Goal: Transaction & Acquisition: Purchase product/service

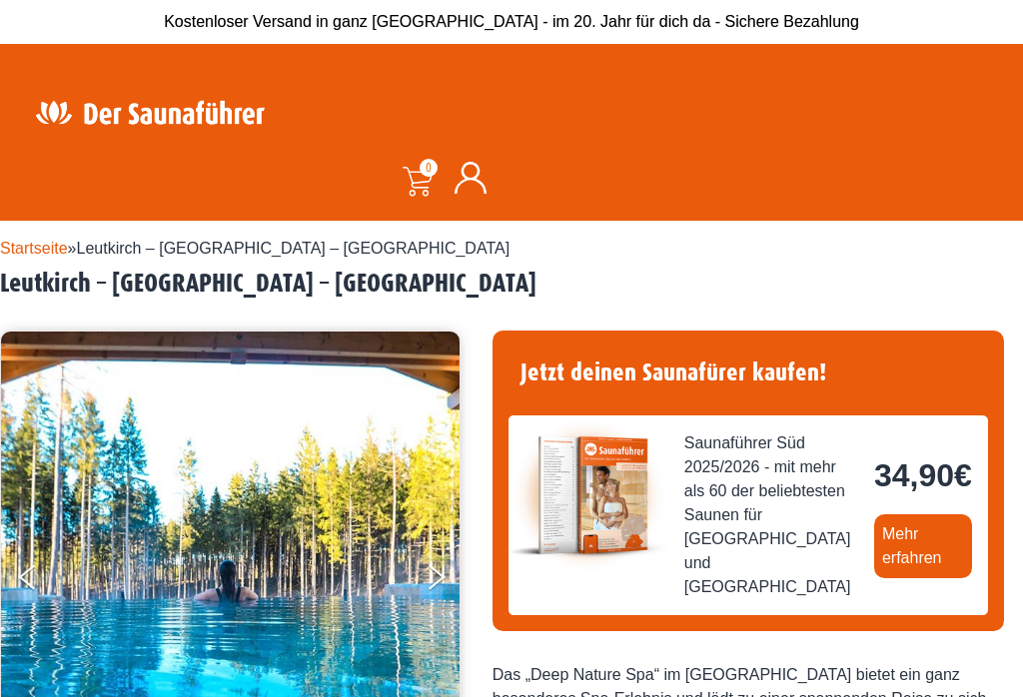
click at [874, 578] on link "Mehr erfahren" at bounding box center [923, 546] width 98 height 64
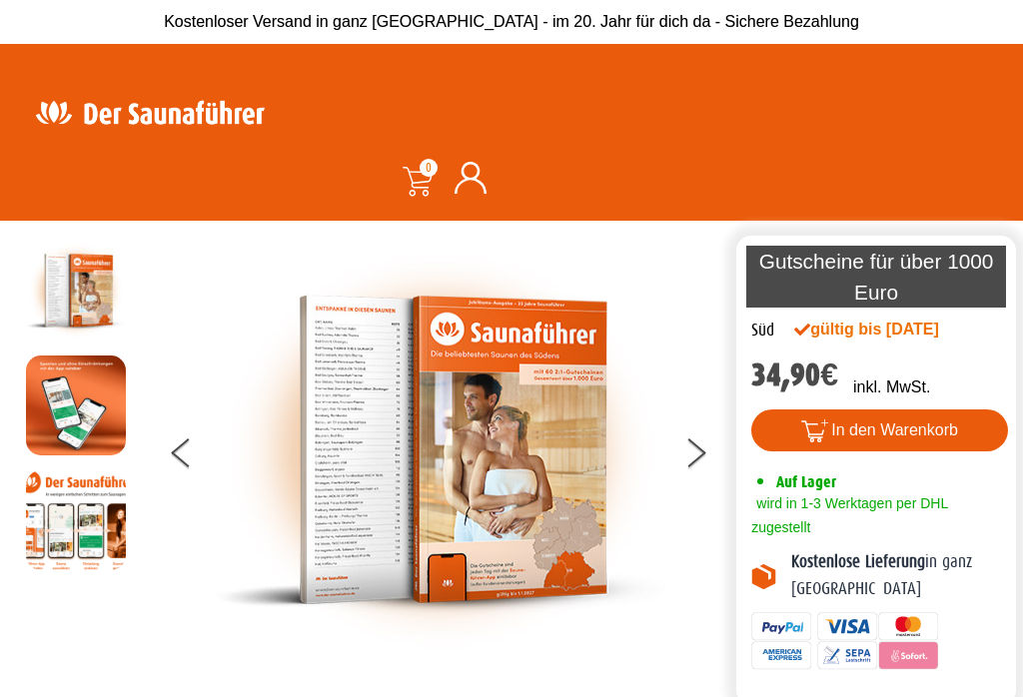
click at [699, 469] on button at bounding box center [708, 457] width 50 height 50
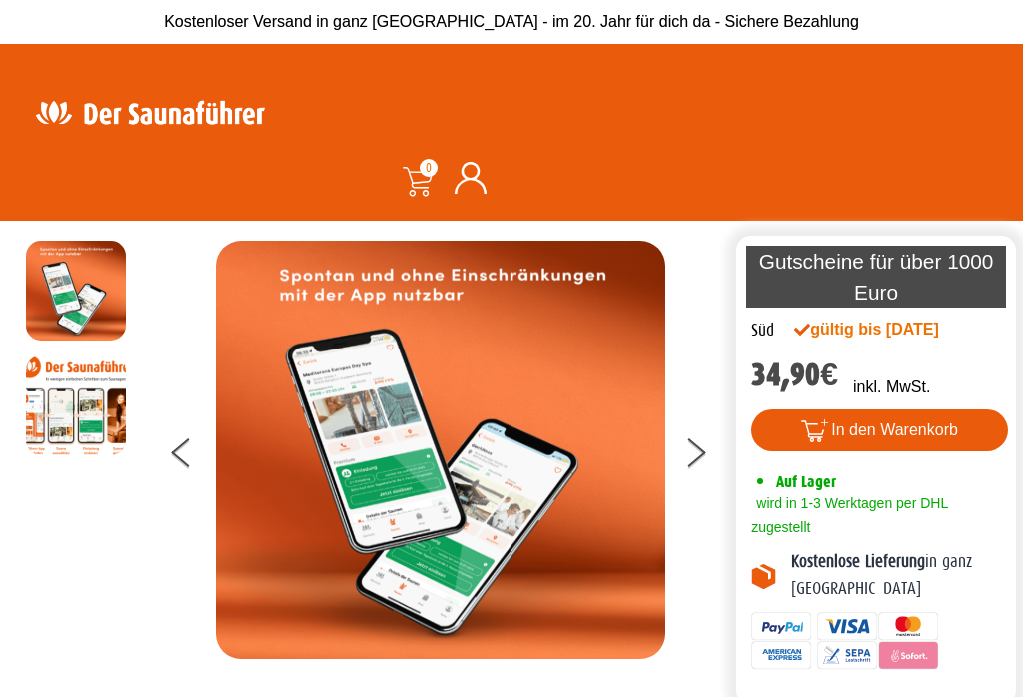
click at [700, 465] on icon at bounding box center [697, 460] width 18 height 16
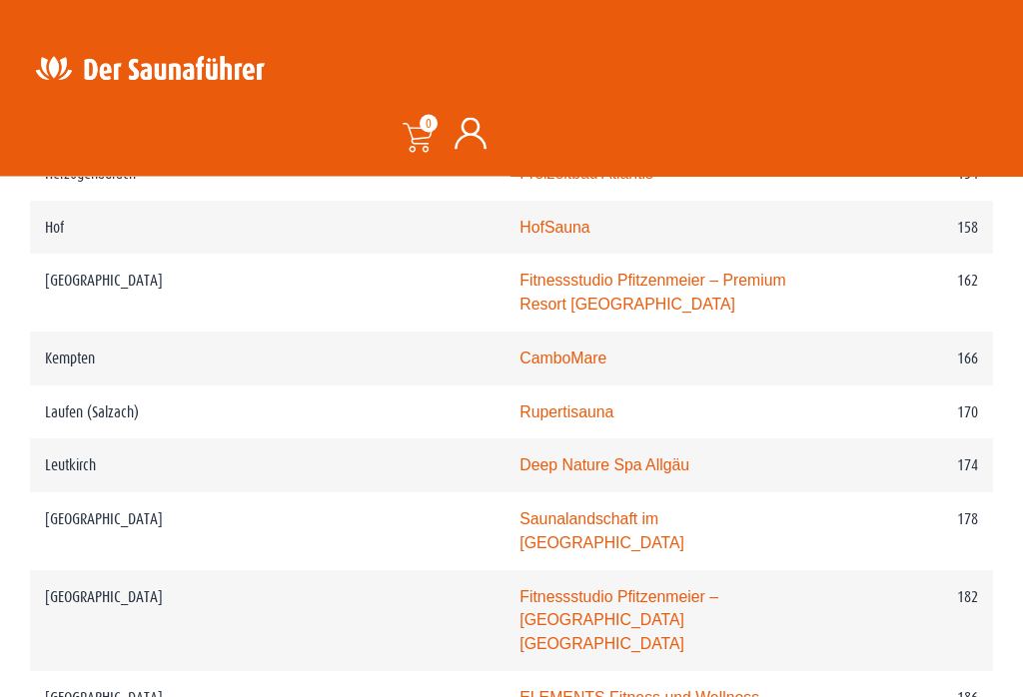
scroll to position [3062, 0]
click at [519, 457] on link "Deep Nature Spa Allgäu" at bounding box center [604, 465] width 170 height 17
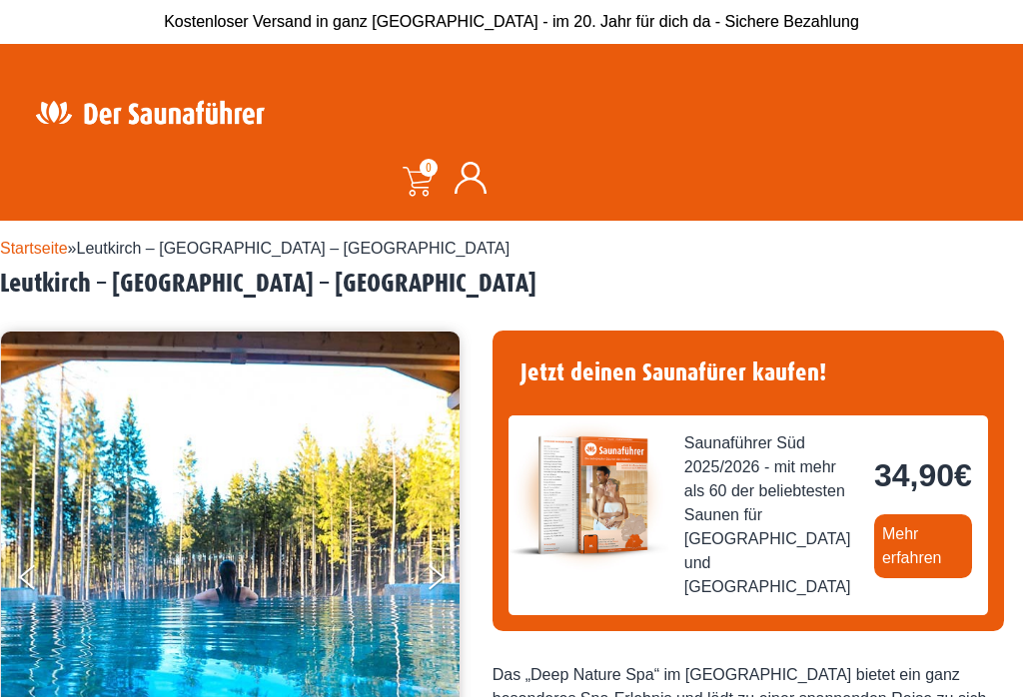
click at [172, 112] on img at bounding box center [150, 112] width 260 height 39
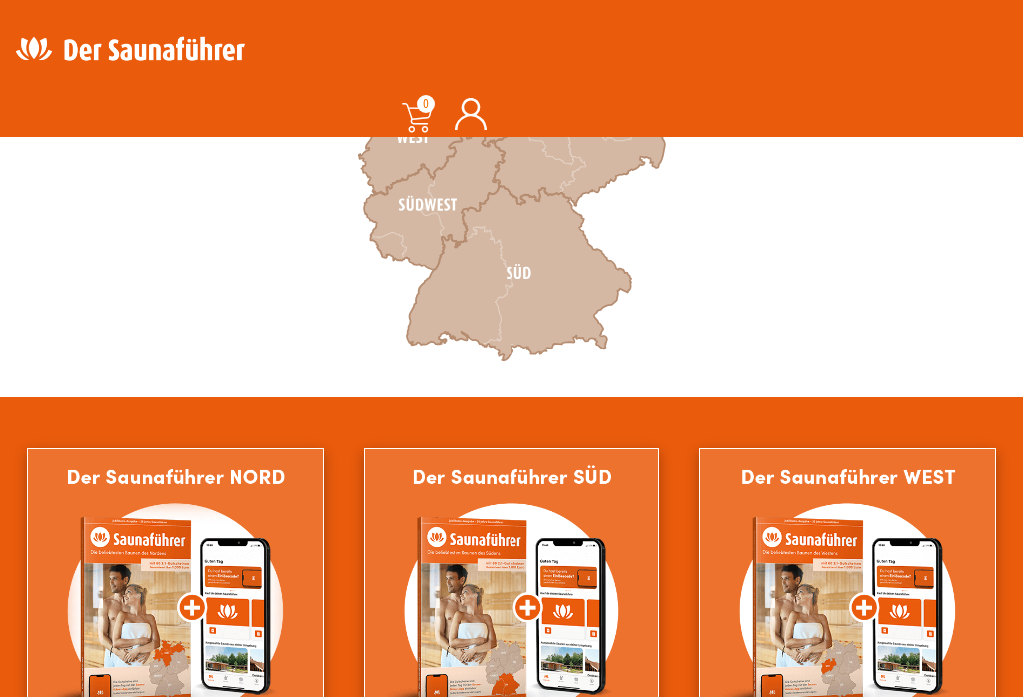
scroll to position [843, 0]
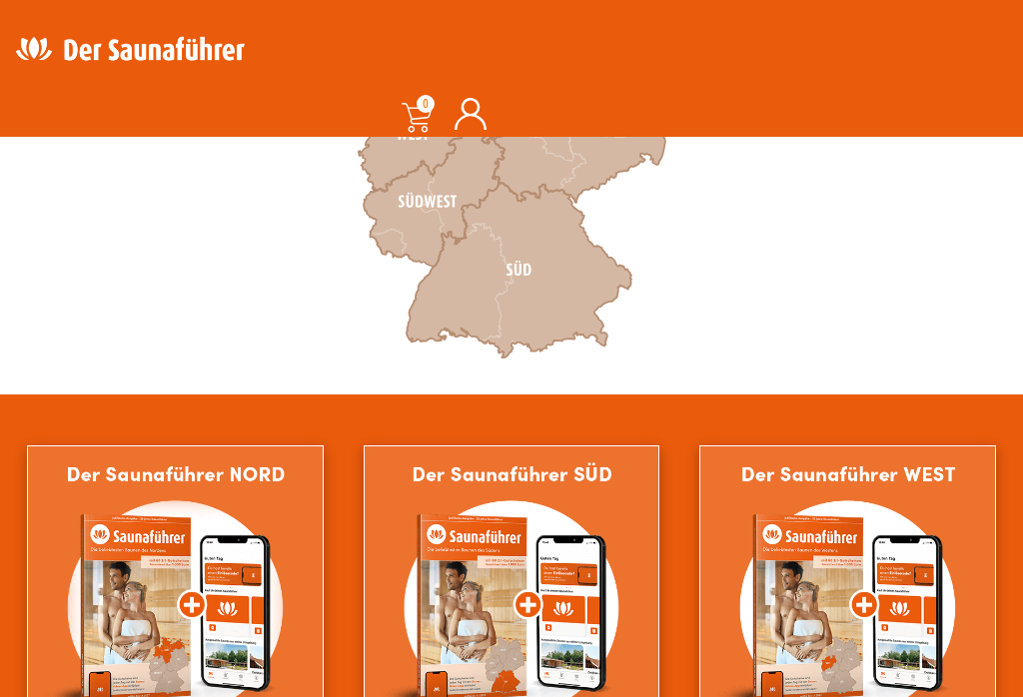
click at [520, 274] on icon at bounding box center [519, 270] width 225 height 175
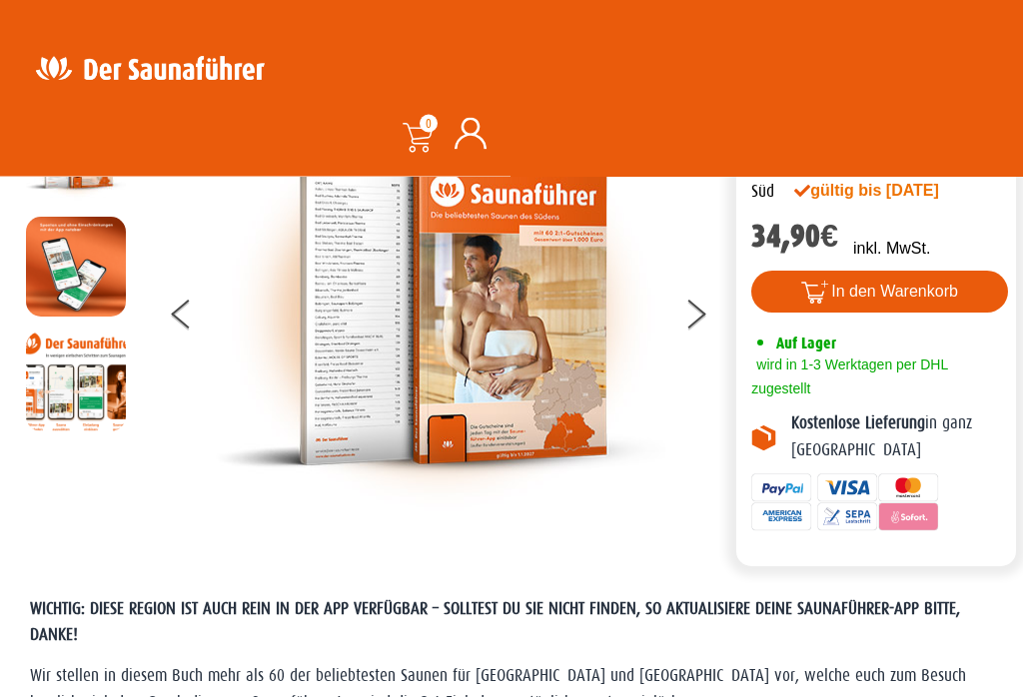
scroll to position [141, 0]
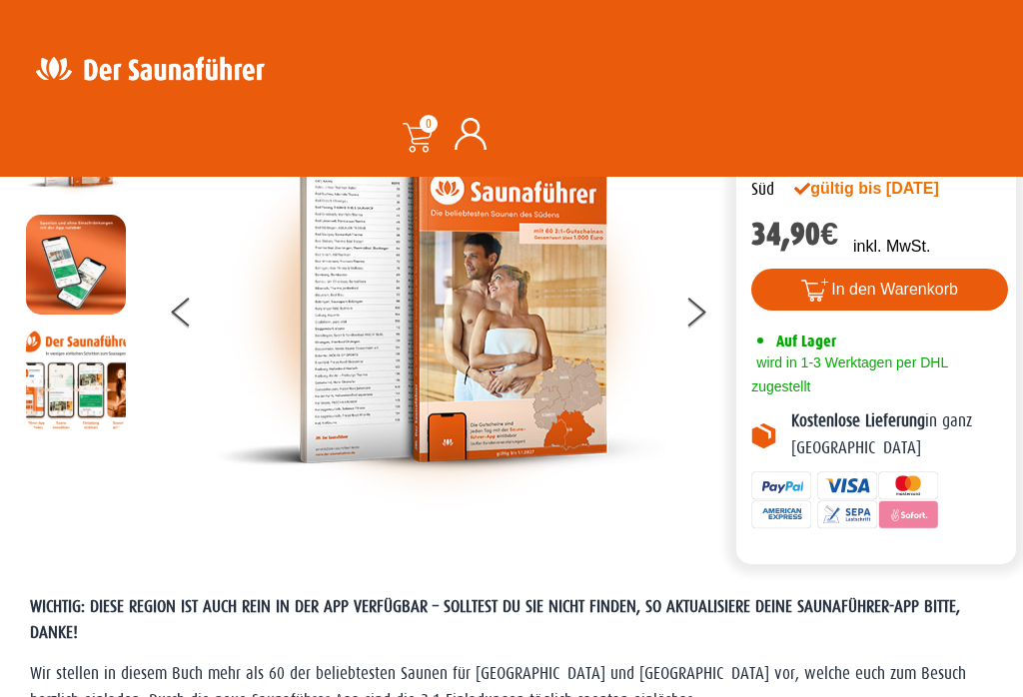
click at [912, 311] on button "In den Warenkorb" at bounding box center [879, 290] width 257 height 42
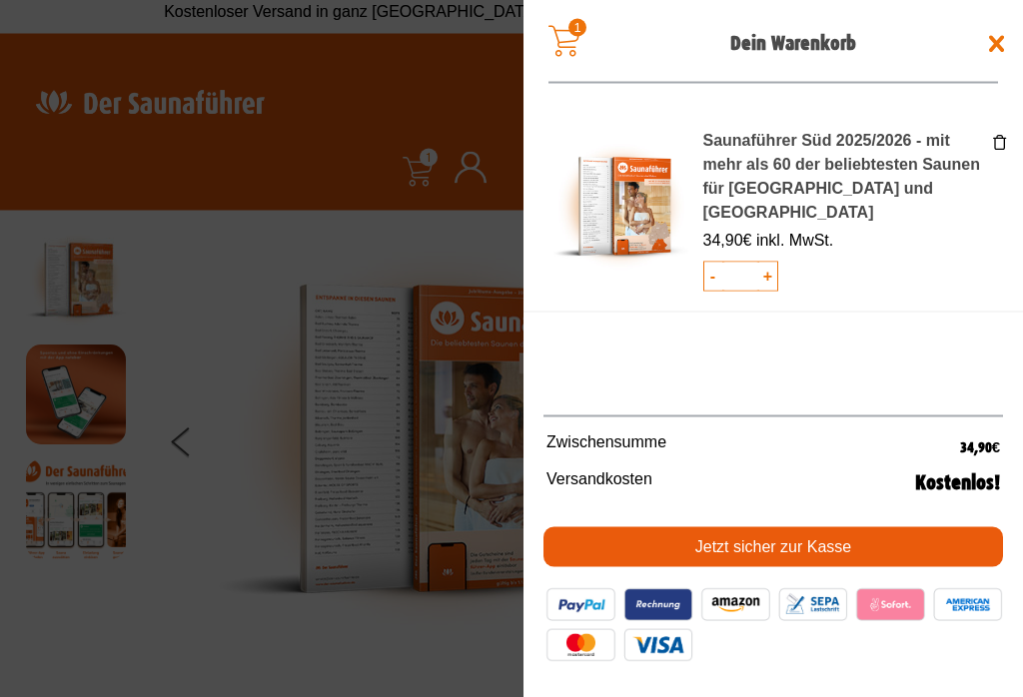
scroll to position [0, 0]
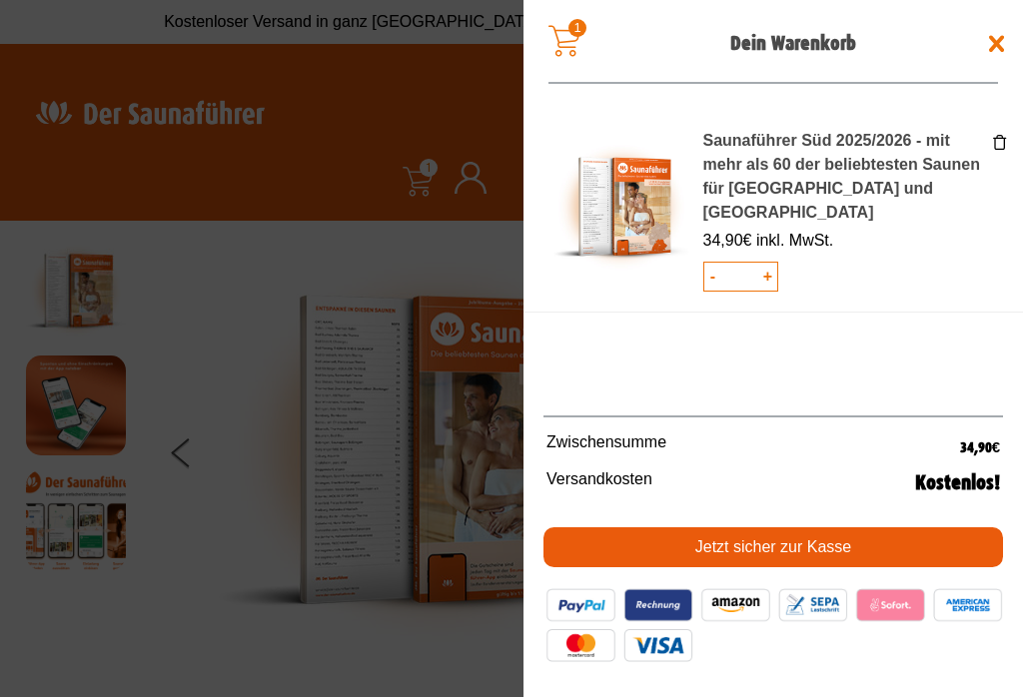
click at [994, 52] on span at bounding box center [997, 44] width 32 height 32
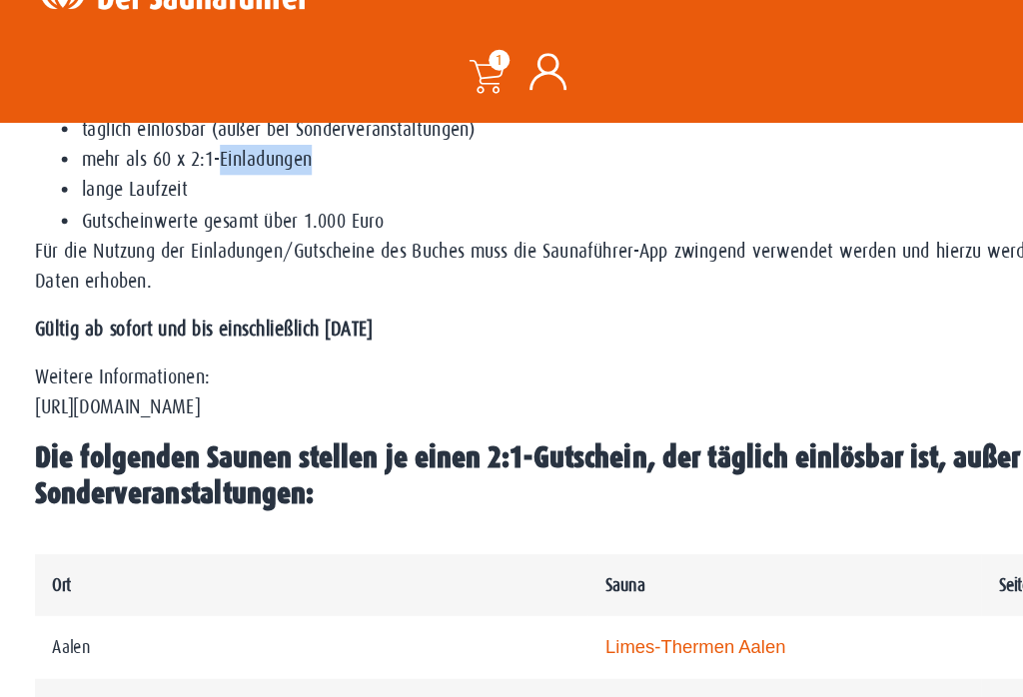
scroll to position [770, 0]
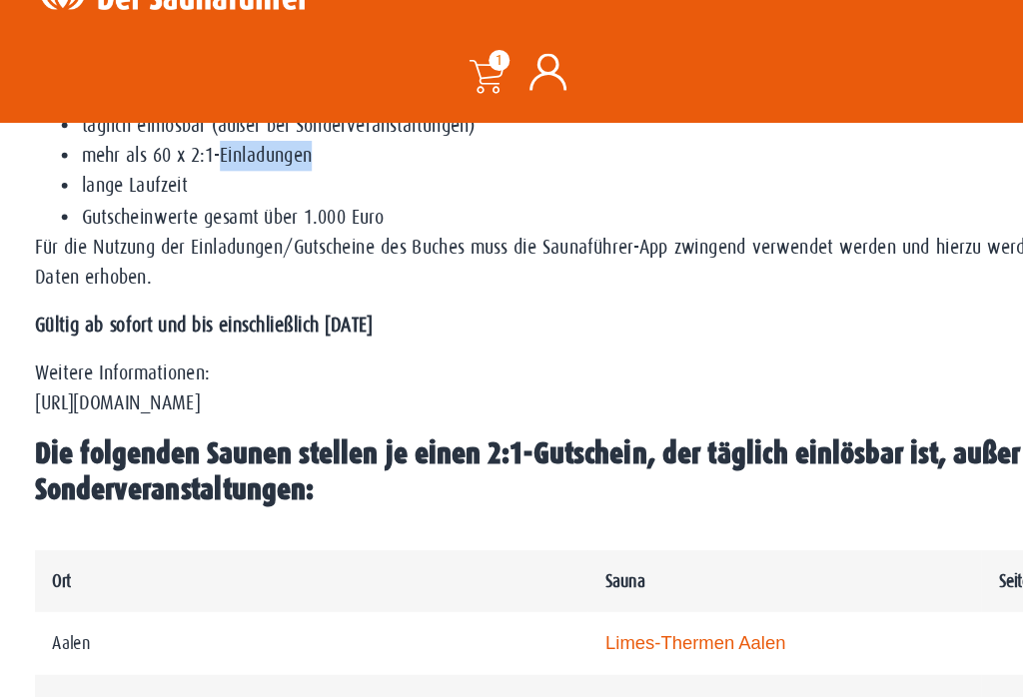
click at [173, 380] on p "Weitere Informationen: [URL][DOMAIN_NAME]" at bounding box center [511, 406] width 963 height 53
click at [192, 380] on p "Weitere Informationen: https://www.der-saunafuehrer.de/app" at bounding box center [511, 406] width 963 height 53
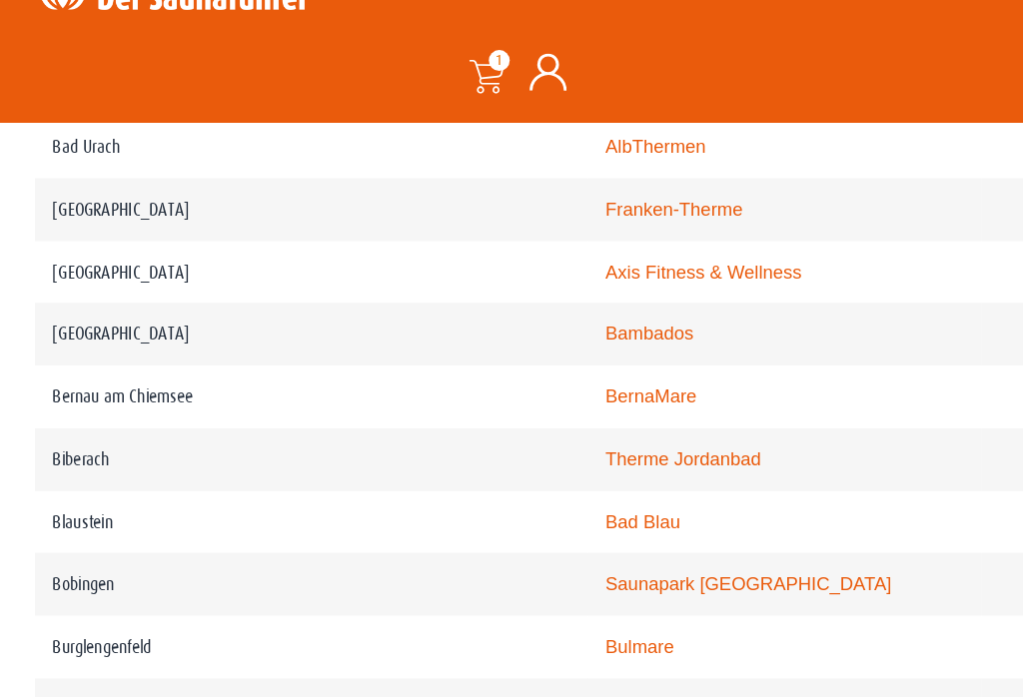
scroll to position [1734, 0]
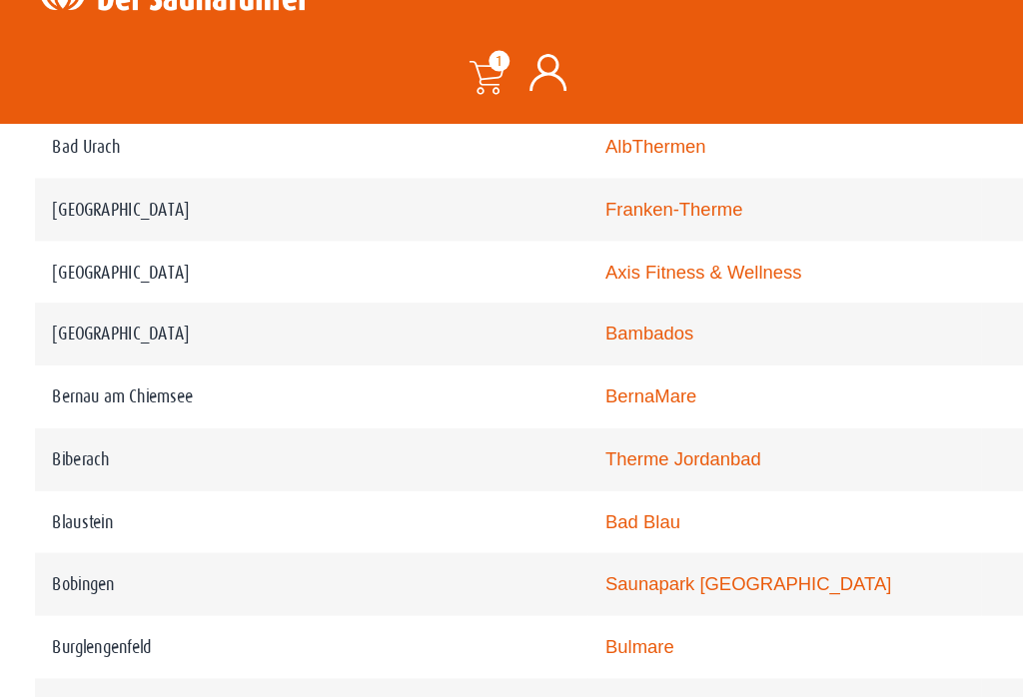
click at [519, 458] on link "Therme Jordanbad" at bounding box center [586, 466] width 134 height 17
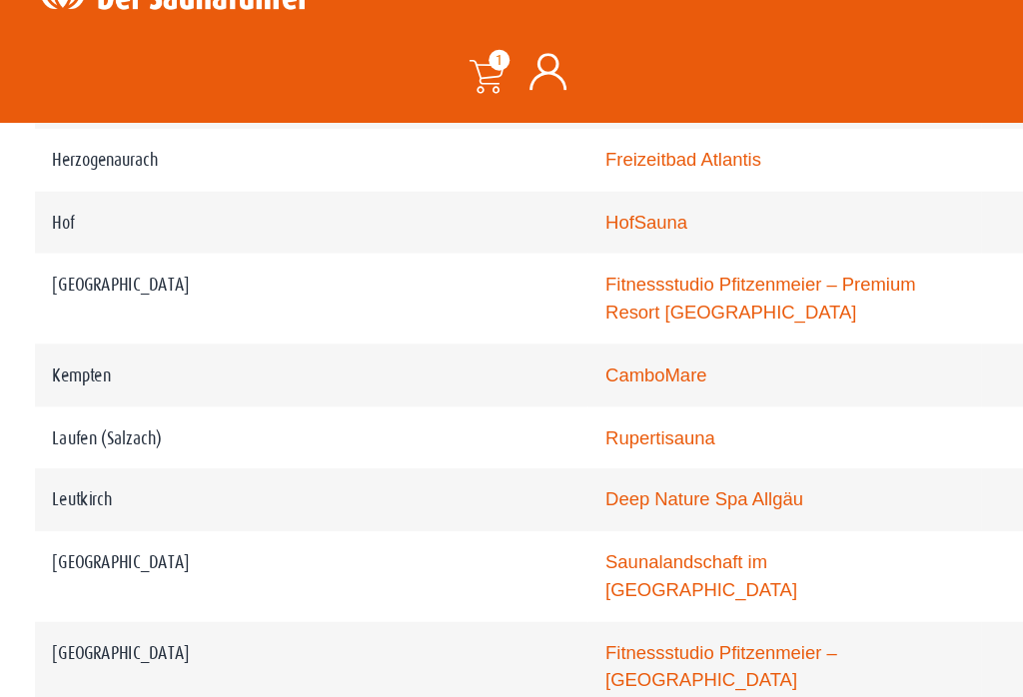
scroll to position [3033, 0]
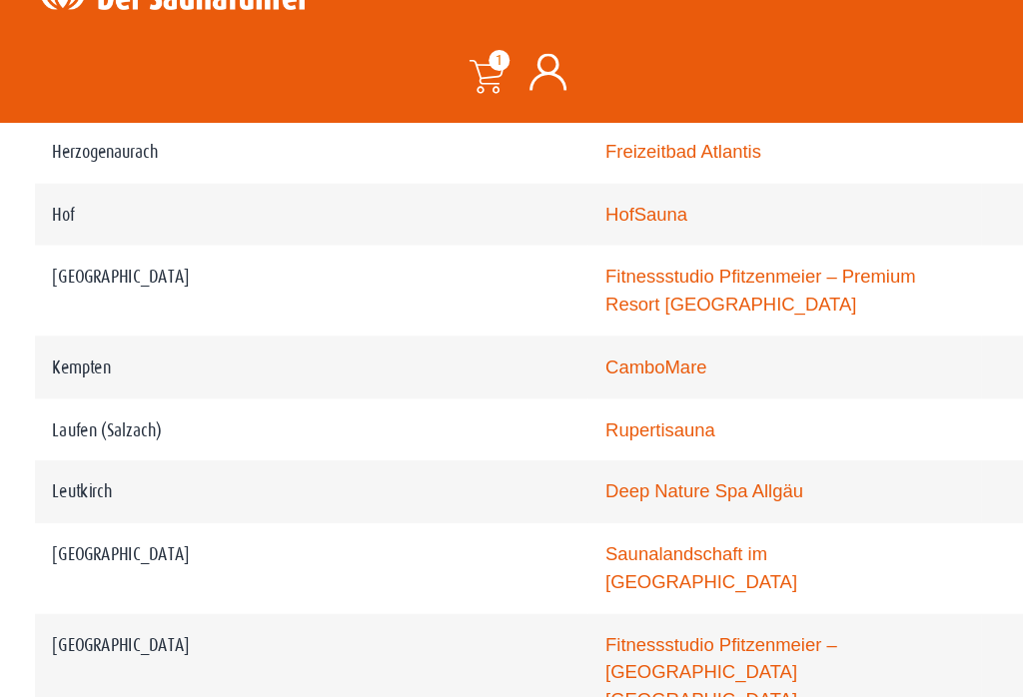
click at [519, 379] on link "CamboMare" at bounding box center [562, 387] width 87 height 17
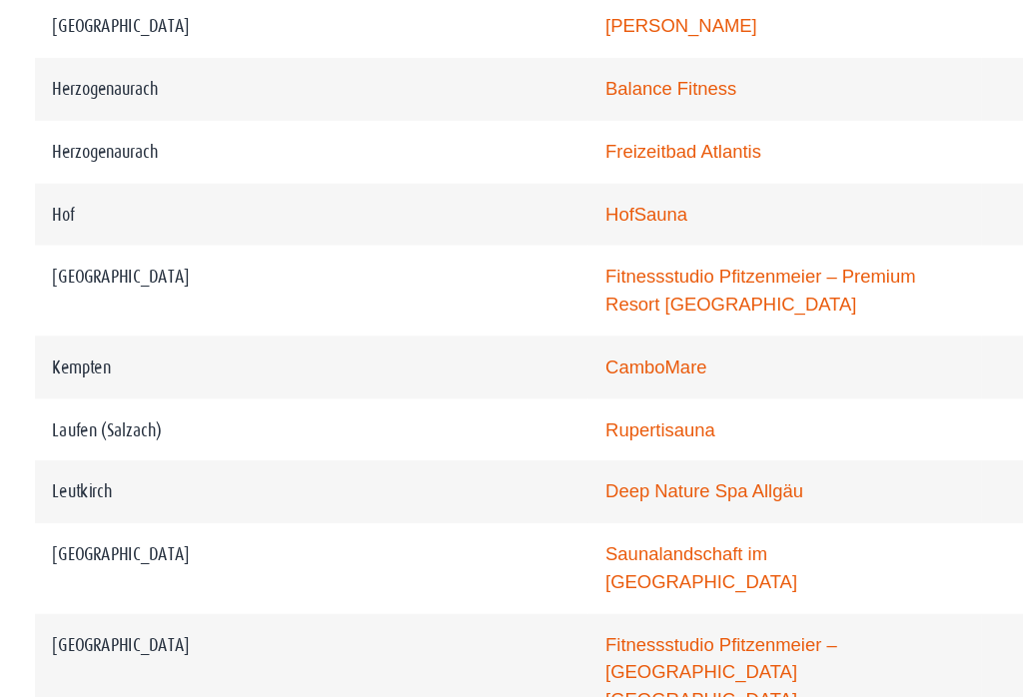
scroll to position [3034, 0]
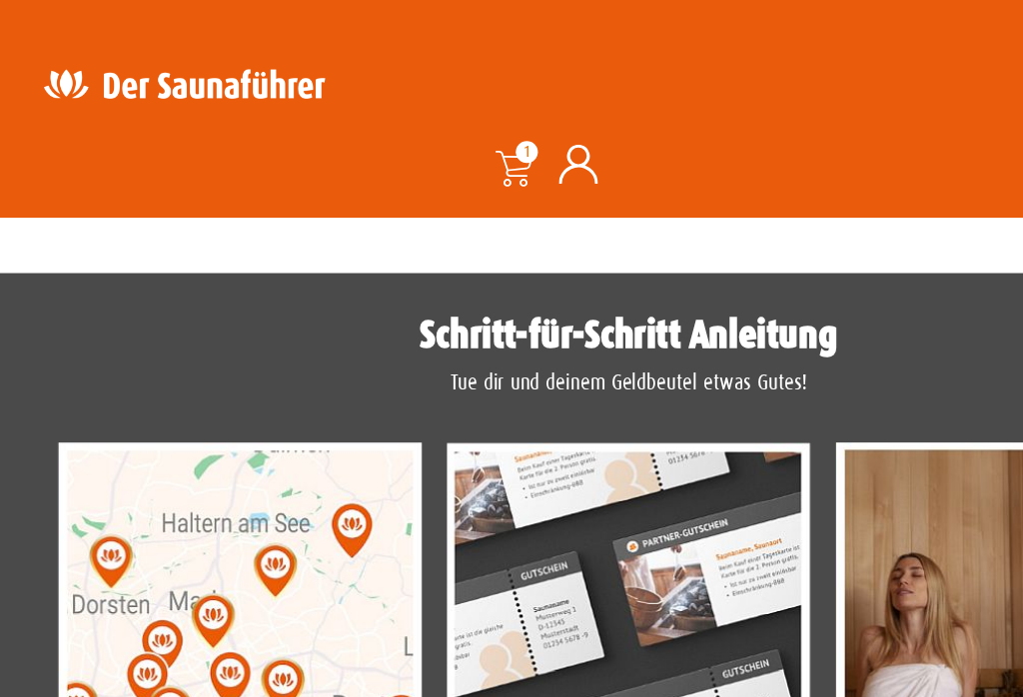
scroll to position [1500, 0]
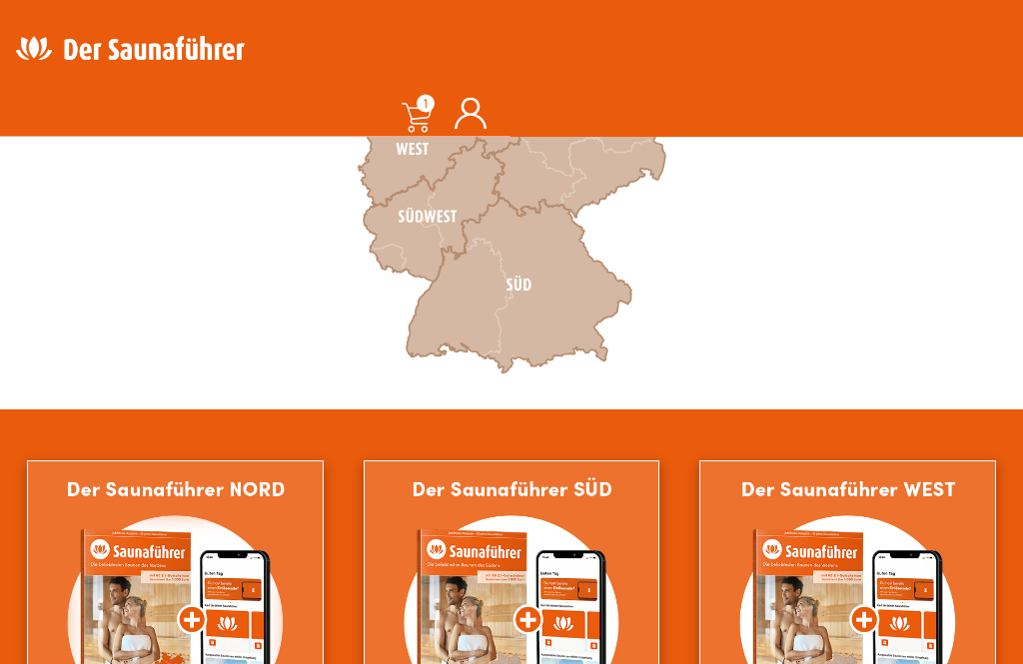
scroll to position [828, 0]
click at [538, 283] on icon at bounding box center [519, 285] width 225 height 175
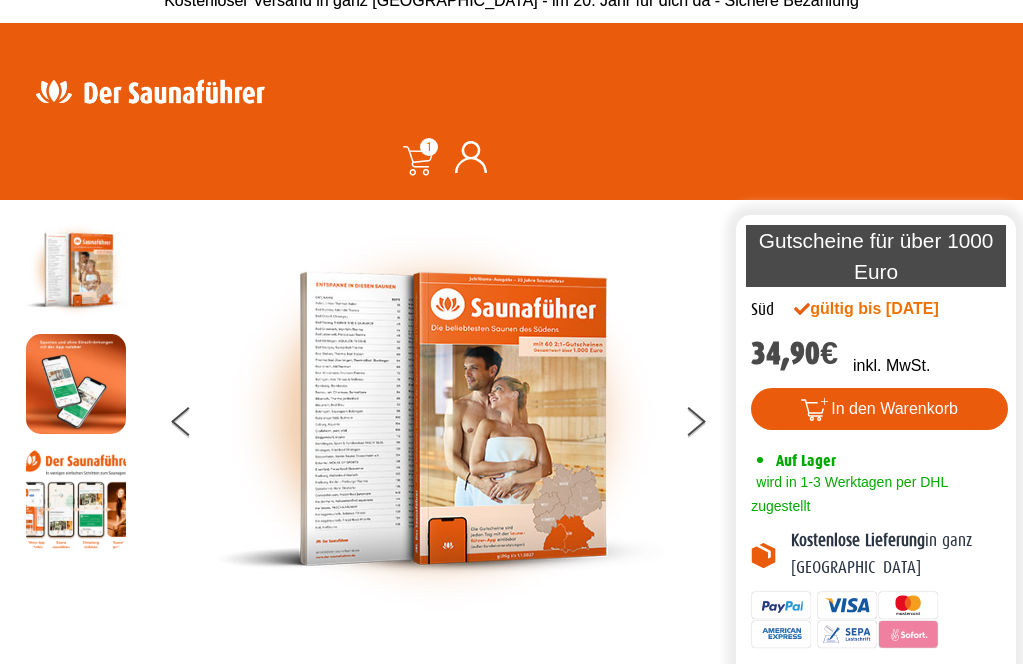
scroll to position [21, 0]
click at [930, 429] on button "In den Warenkorb" at bounding box center [879, 410] width 257 height 42
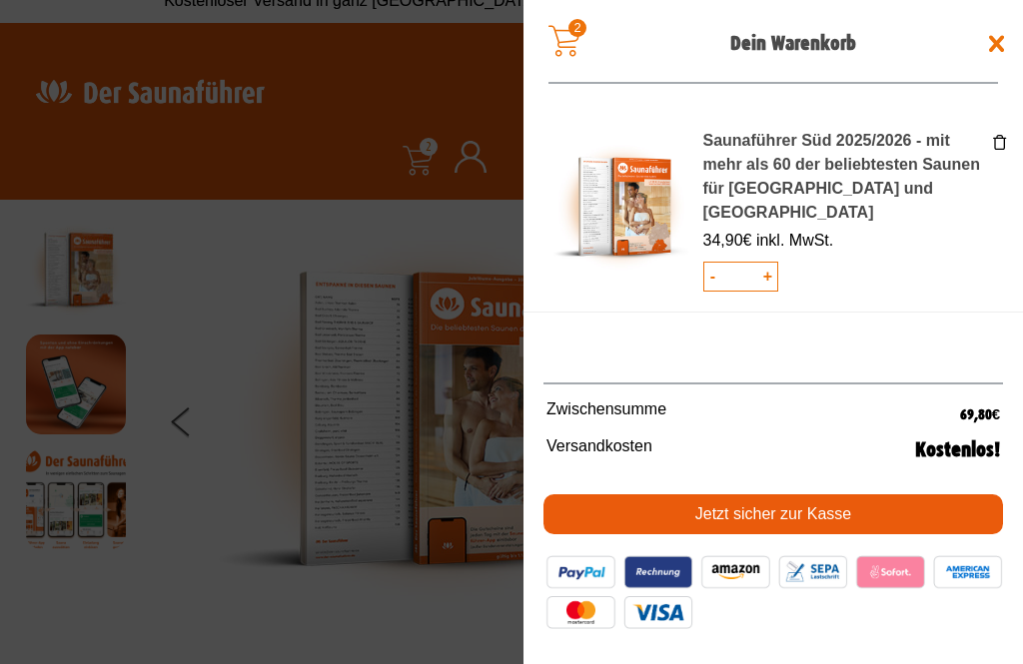
click at [708, 263] on span "-" at bounding box center [713, 277] width 18 height 28
type input "*"
click at [887, 510] on link "Jetzt sicher zur Kasse" at bounding box center [773, 515] width 460 height 40
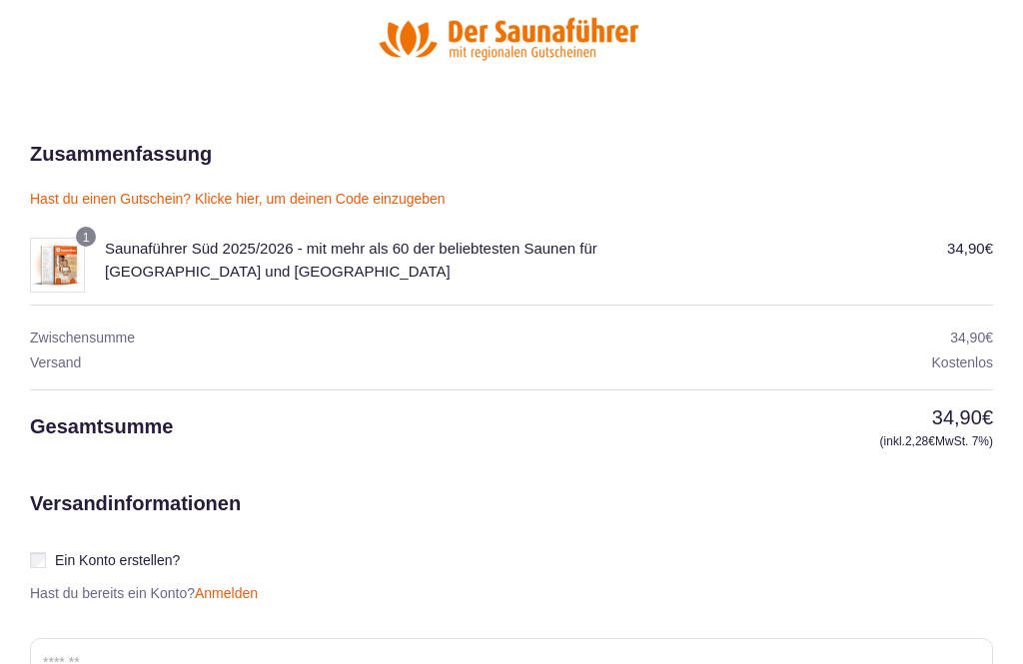
scroll to position [54, 0]
click at [342, 204] on link "Hast du einen Gutschein? Klicke hier, um deinen Code einzugeben" at bounding box center [238, 199] width 416 height 16
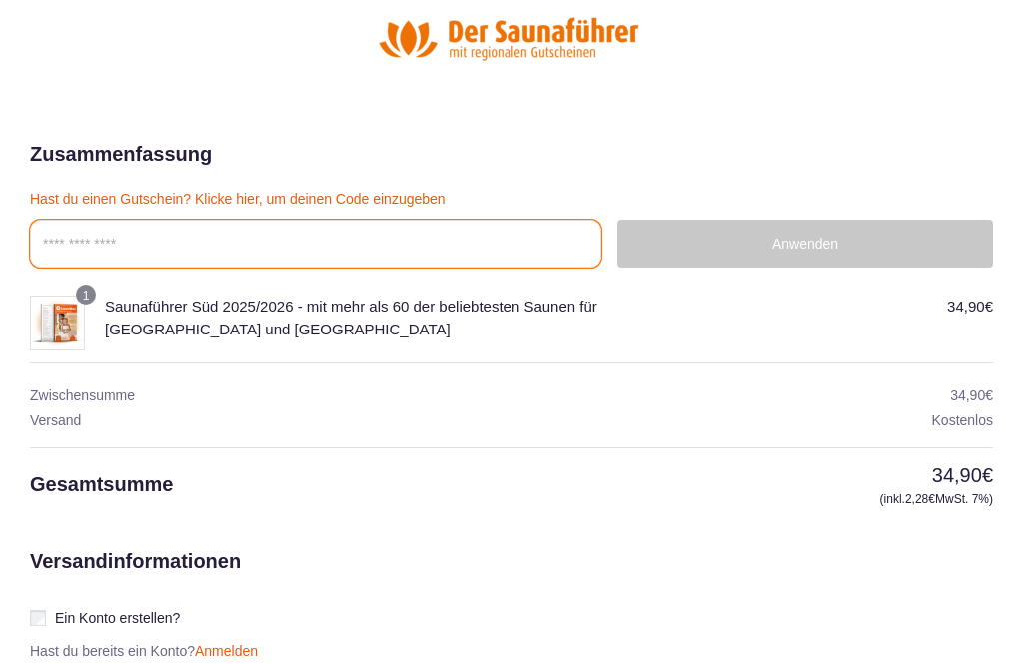
scroll to position [53, 0]
paste input "**********"
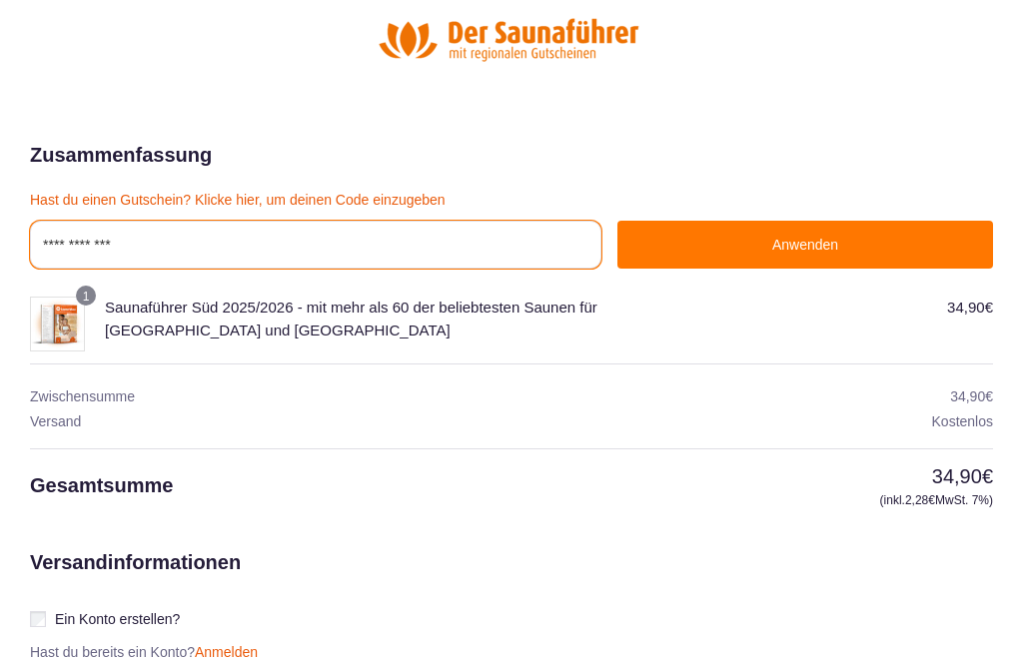
type input "**********"
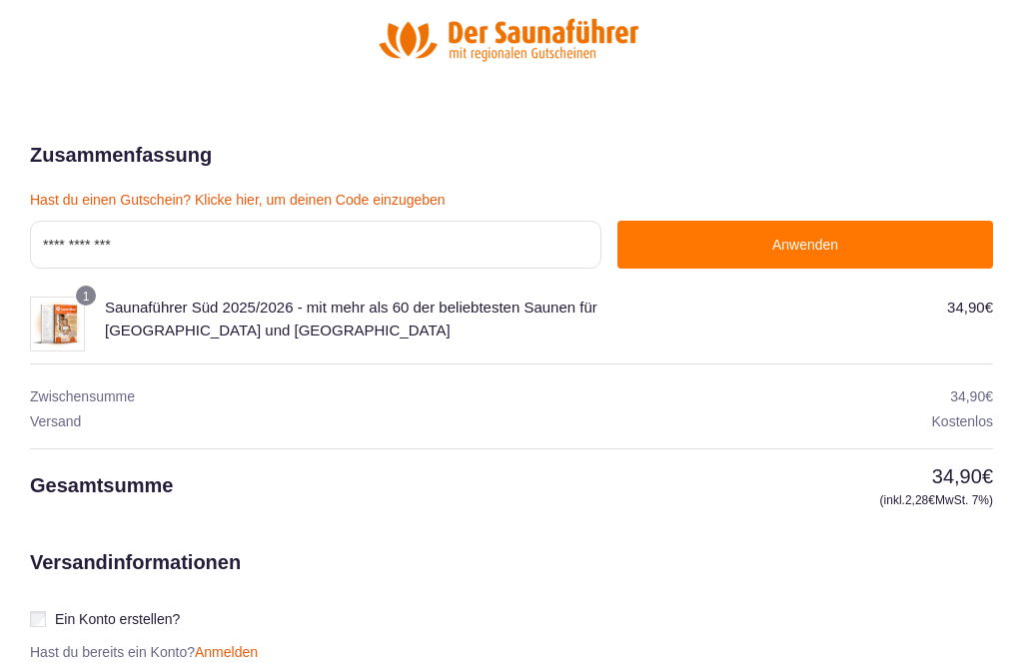
click at [858, 243] on button "Anwenden" at bounding box center [805, 245] width 376 height 48
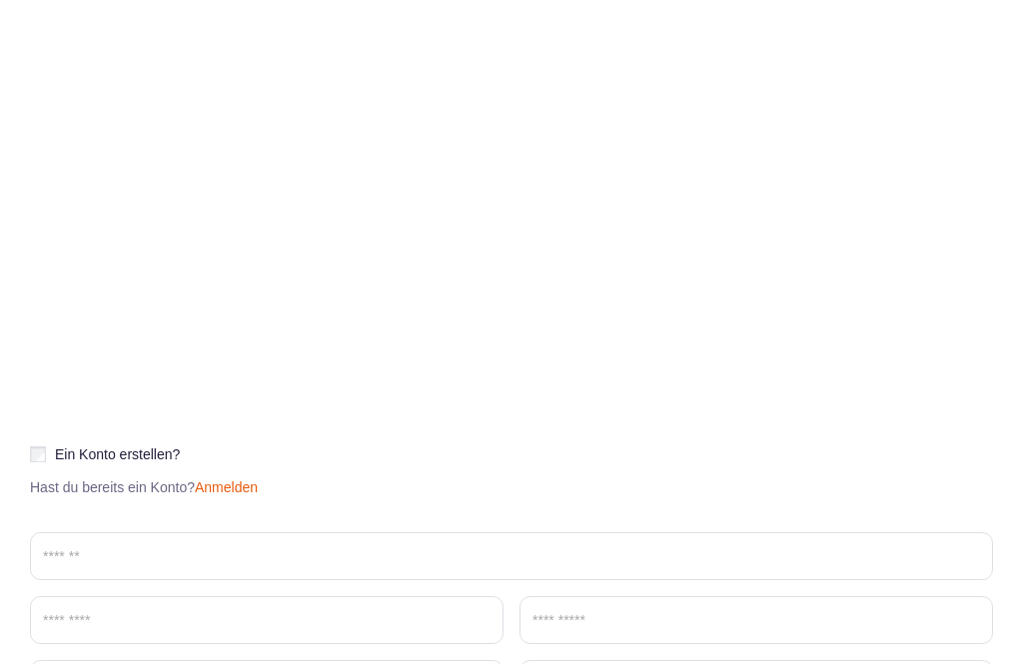
scroll to position [0, 0]
